Goal: Complete application form

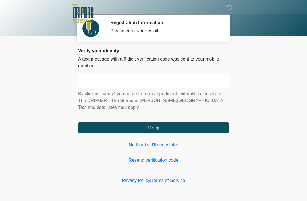
click at [184, 84] on input "text" at bounding box center [153, 81] width 151 height 14
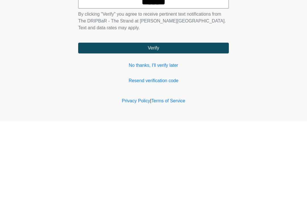
type input "******"
click at [201, 122] on button "Verify" at bounding box center [153, 127] width 151 height 11
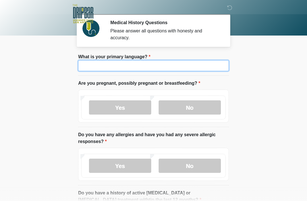
click at [172, 66] on input "What is your primary language?" at bounding box center [153, 65] width 151 height 11
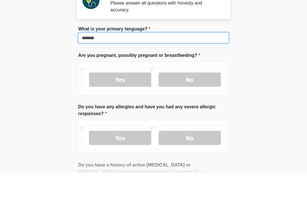
type input "*******"
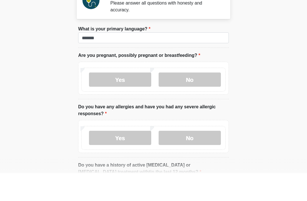
click at [190, 100] on label "No" at bounding box center [190, 107] width 62 height 14
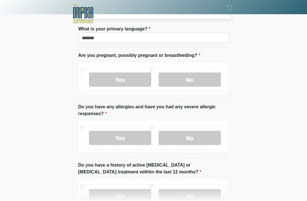
click at [202, 135] on label "No" at bounding box center [190, 138] width 62 height 14
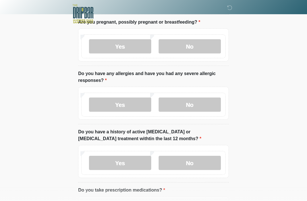
scroll to position [85, 0]
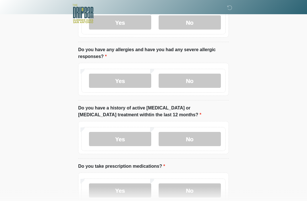
click at [209, 138] on label "No" at bounding box center [190, 139] width 62 height 14
click at [212, 189] on label "No" at bounding box center [190, 191] width 62 height 14
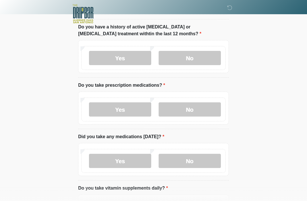
scroll to position [171, 0]
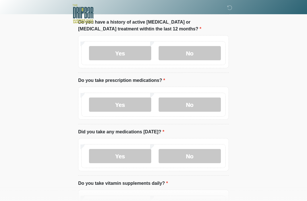
click at [211, 157] on label "No" at bounding box center [190, 156] width 62 height 14
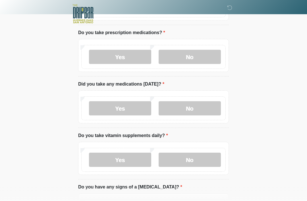
click at [211, 158] on label "No" at bounding box center [190, 160] width 62 height 14
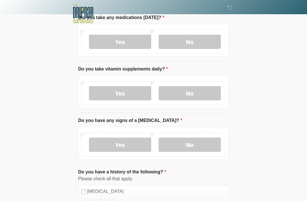
scroll to position [285, 0]
click at [216, 147] on label "No" at bounding box center [190, 145] width 62 height 14
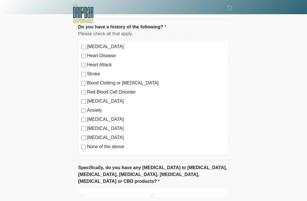
scroll to position [474, 0]
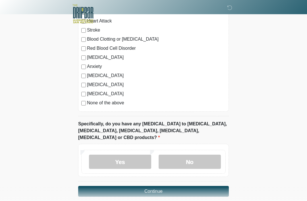
click at [205, 155] on label "No" at bounding box center [190, 162] width 62 height 14
click at [207, 186] on button "Continue" at bounding box center [153, 191] width 151 height 11
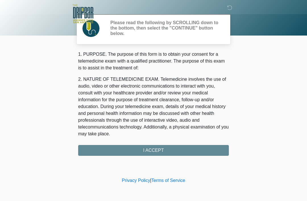
scroll to position [0, 0]
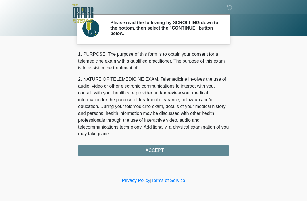
click at [200, 150] on div "1. PURPOSE. The purpose of this form is to obtain your consent for a telemedici…" at bounding box center [153, 103] width 151 height 105
click at [200, 152] on div "1. PURPOSE. The purpose of this form is to obtain your consent for a telemedici…" at bounding box center [153, 103] width 151 height 105
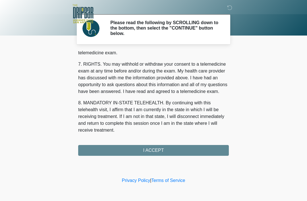
scroll to position [250, 0]
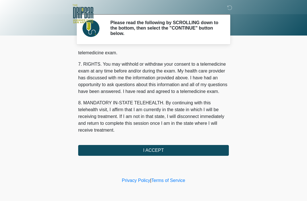
click at [170, 150] on button "I ACCEPT" at bounding box center [153, 150] width 151 height 11
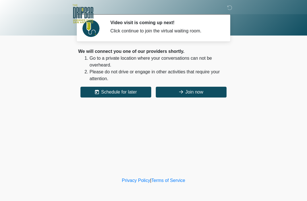
click at [208, 94] on button "Join now" at bounding box center [191, 92] width 71 height 11
